Goal: Transaction & Acquisition: Purchase product/service

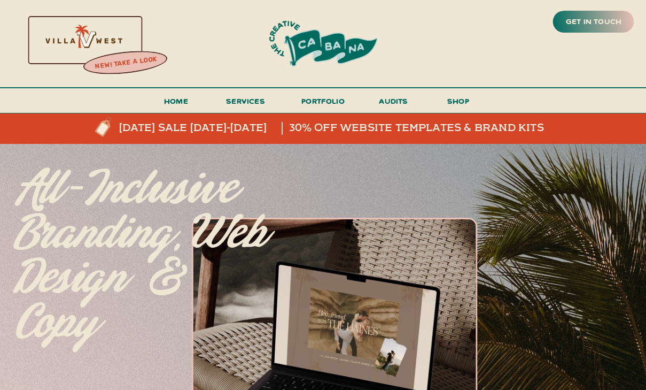
click at [453, 98] on h3 "shop" at bounding box center [458, 103] width 51 height 19
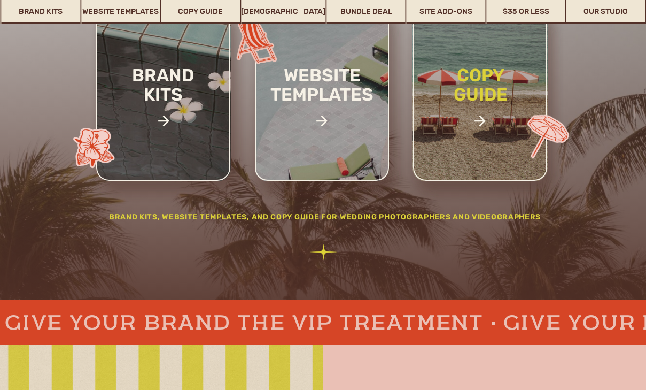
click at [487, 92] on h2 "copy guide" at bounding box center [480, 103] width 99 height 74
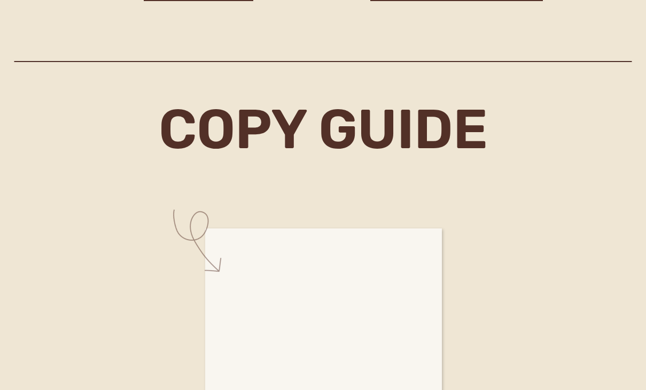
scroll to position [4399, 0]
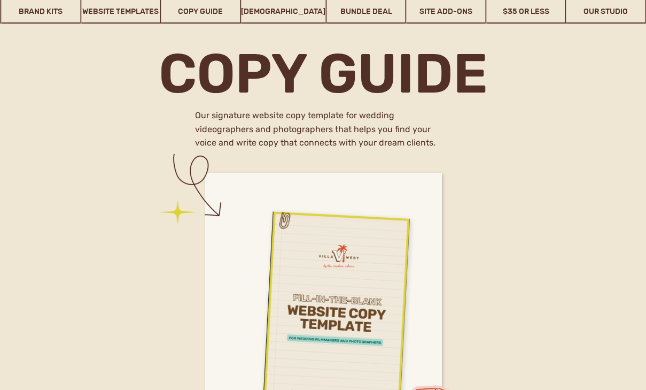
click at [313, 222] on div at bounding box center [318, 303] width 148 height 202
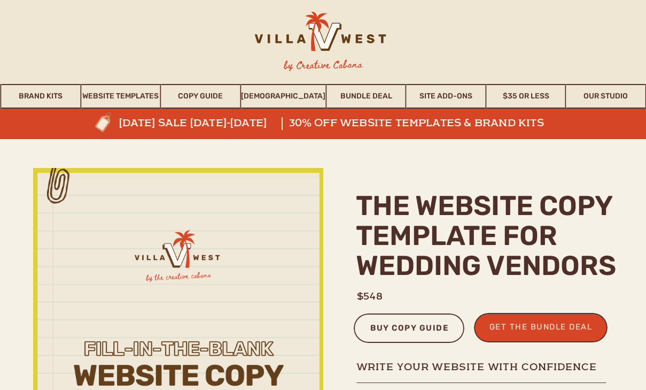
click at [403, 330] on div "buy copy guide" at bounding box center [410, 330] width 86 height 18
